Goal: Answer question/provide support

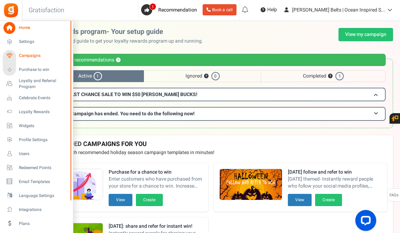
click at [24, 56] on span "Campaigns" at bounding box center [43, 56] width 49 height 6
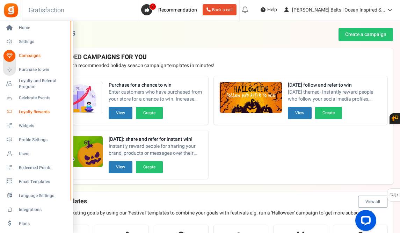
click at [26, 110] on span "Loyalty Rewards" at bounding box center [43, 112] width 49 height 6
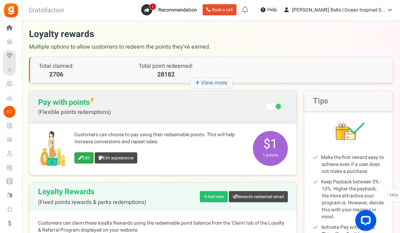
click at [85, 157] on link "Edit" at bounding box center [83, 157] width 19 height 11
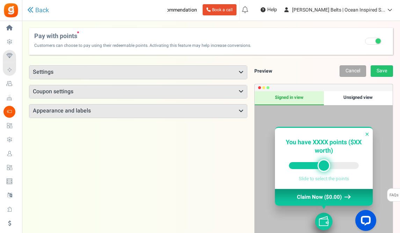
click at [239, 70] on icon at bounding box center [241, 73] width 5 height 6
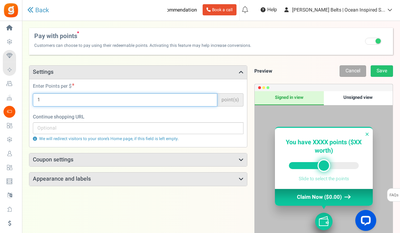
click at [180, 103] on input "1" at bounding box center [125, 99] width 185 height 13
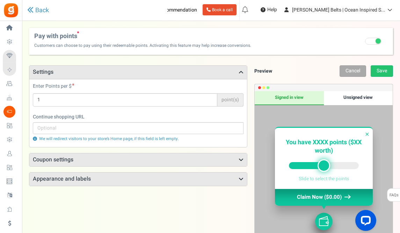
click at [167, 160] on h3 "Coupon settings" at bounding box center [138, 159] width 218 height 13
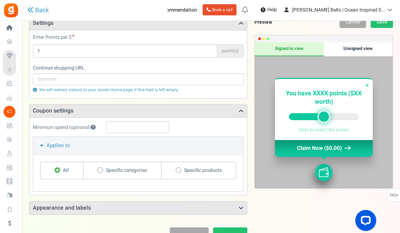
scroll to position [59, 0]
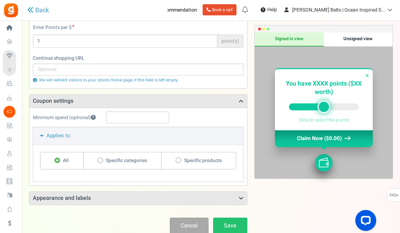
drag, startPoint x: 322, startPoint y: 108, endPoint x: 347, endPoint y: 107, distance: 24.5
click at [347, 107] on div at bounding box center [324, 106] width 70 height 7
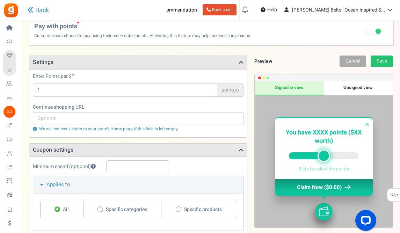
scroll to position [6, 0]
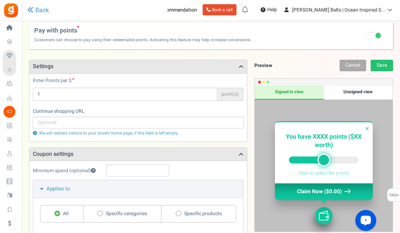
click at [365, 225] on div "Open LiveChat chat widget" at bounding box center [366, 220] width 12 height 12
click at [198, 173] on div "Minimum spend (optional)" at bounding box center [138, 172] width 211 height 15
click at [217, 148] on h3 "Coupon settings" at bounding box center [138, 154] width 218 height 13
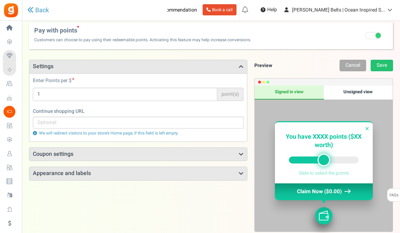
click at [218, 150] on h3 "Coupon settings" at bounding box center [138, 154] width 218 height 13
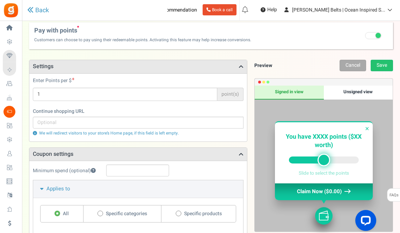
drag, startPoint x: 399, startPoint y: 159, endPoint x: 391, endPoint y: 195, distance: 36.6
click at [391, 196] on div "Under maintenance we will be back soon We apologize for any inconvenience. The …" at bounding box center [211, 151] width 378 height 272
click at [132, 31] on span "Pay with points New" at bounding box center [142, 30] width 217 height 8
click at [39, 10] on link "Back" at bounding box center [38, 10] width 22 height 7
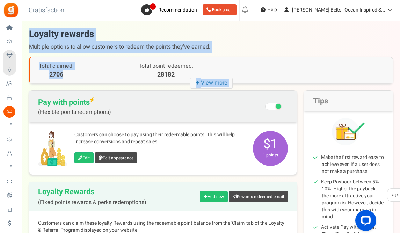
drag, startPoint x: 400, startPoint y: 23, endPoint x: 399, endPoint y: 56, distance: 33.2
click at [399, 57] on div "Under maintenance we will be back soon We apologize for any inconvenience. The …" at bounding box center [211, 181] width 378 height 320
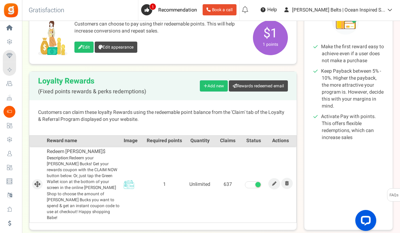
scroll to position [110, 0]
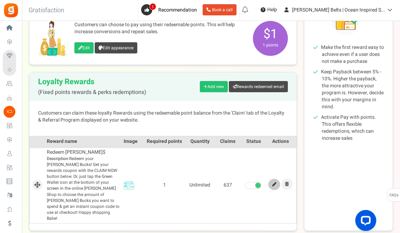
click at [275, 182] on icon at bounding box center [274, 184] width 4 height 4
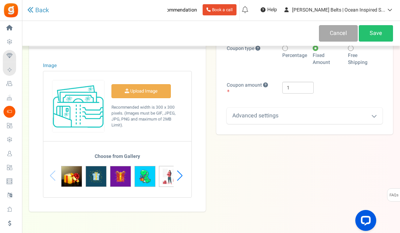
scroll to position [112, 0]
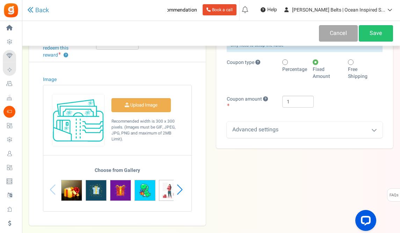
click at [372, 132] on icon at bounding box center [374, 130] width 6 height 6
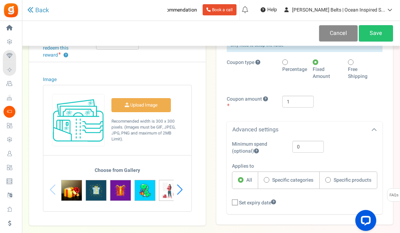
click at [332, 31] on link "Cancel" at bounding box center [338, 33] width 39 height 16
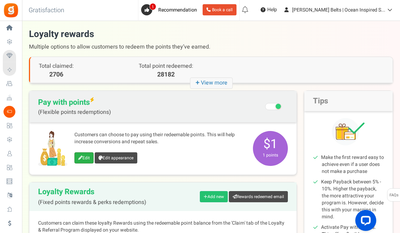
click at [85, 157] on link "Edit" at bounding box center [83, 157] width 19 height 11
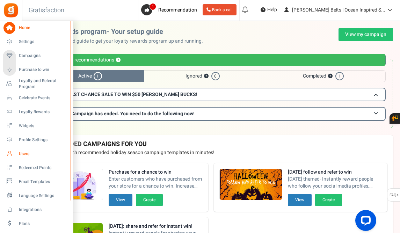
click at [27, 152] on span "Users" at bounding box center [43, 154] width 49 height 6
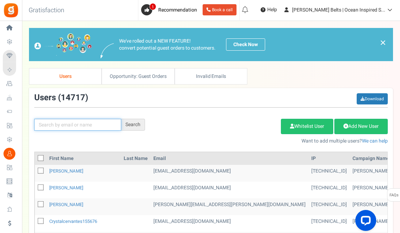
click at [62, 125] on input "text" at bounding box center [77, 125] width 87 height 12
type input "[PERSON_NAME]"
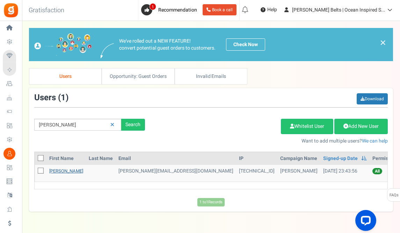
click at [62, 171] on link "[PERSON_NAME]" at bounding box center [66, 171] width 34 height 7
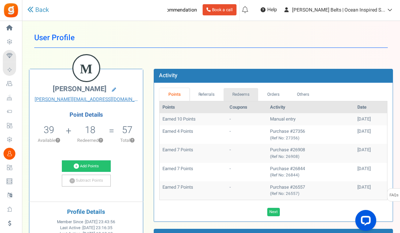
click at [242, 94] on link "Redeems" at bounding box center [241, 94] width 35 height 13
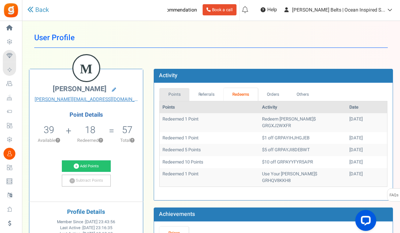
click at [179, 94] on link "Points" at bounding box center [174, 94] width 30 height 13
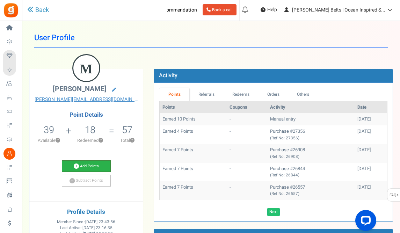
click at [91, 163] on link "Add Points" at bounding box center [86, 166] width 49 height 12
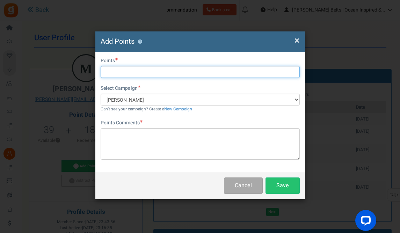
click at [118, 72] on input "text" at bounding box center [200, 72] width 199 height 12
type input "1"
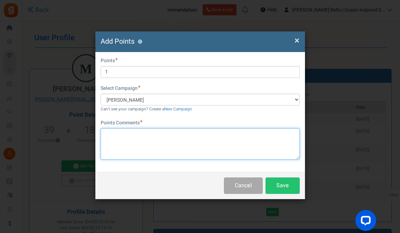
click at [140, 150] on textarea at bounding box center [200, 143] width 199 height 31
click at [240, 133] on textarea "adding back on after she had trouble redeeming more than 1 pint using slider" at bounding box center [200, 143] width 199 height 31
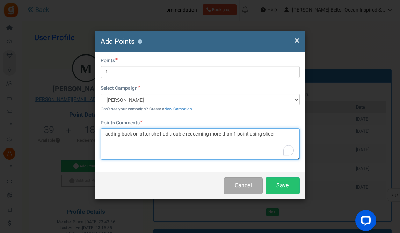
click at [281, 134] on textarea "adding back on after she had trouble redeeming more than 1 point using slider" at bounding box center [200, 143] width 199 height 31
click at [138, 141] on textarea "adding back on after she had trouble redeeming more than 1 point using slider..…" at bounding box center [200, 143] width 199 height 31
click at [152, 141] on textarea "adding back on after she had trouble redeeming more than 1 point using slider..…" at bounding box center [200, 143] width 199 height 31
click at [179, 138] on textarea "adding back on after she had trouble redeeming more than 1 point using slider..…" at bounding box center [200, 143] width 199 height 31
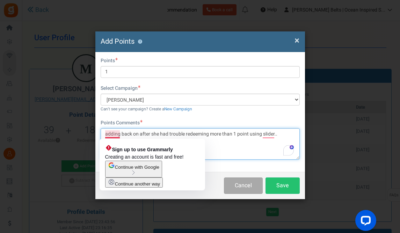
click at [104, 133] on textarea "adding back on after she had trouble redeeming more than 1 point using slider..…" at bounding box center [200, 143] width 199 height 31
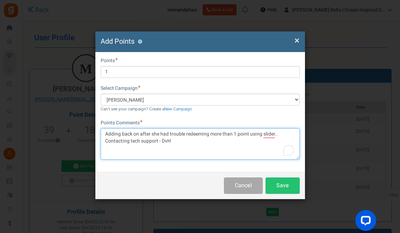
click at [187, 144] on textarea "Adding back on after she had trouble redeeming more than 1 point using slider..…" at bounding box center [200, 143] width 199 height 31
type textarea "Adding back on after she had trouble redeeming more than 1 point using slider..…"
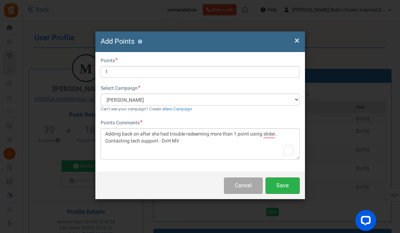
click at [276, 185] on button "Save" at bounding box center [283, 186] width 34 height 16
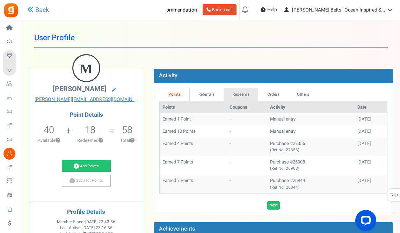
click at [245, 94] on link "Redeems" at bounding box center [241, 94] width 35 height 13
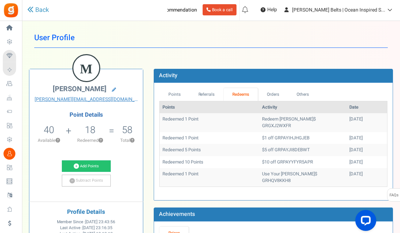
click at [307, 121] on td "Redeem [PERSON_NAME]$ GRGXJ2WXFR" at bounding box center [302, 122] width 87 height 19
copy td "GRGXJ2WXFR"
